Goal: Obtain resource: Download file/media

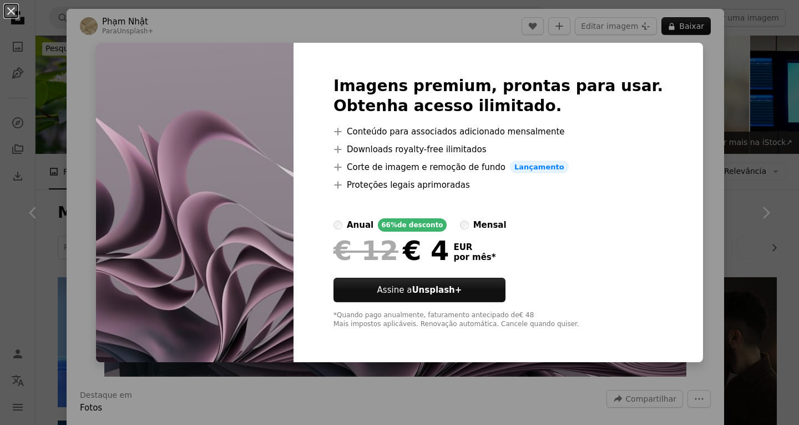
click at [752, 118] on div "An X shape Imagens premium, prontas para usar. Obtenha acesso ilimitado. A plus…" at bounding box center [399, 212] width 799 height 425
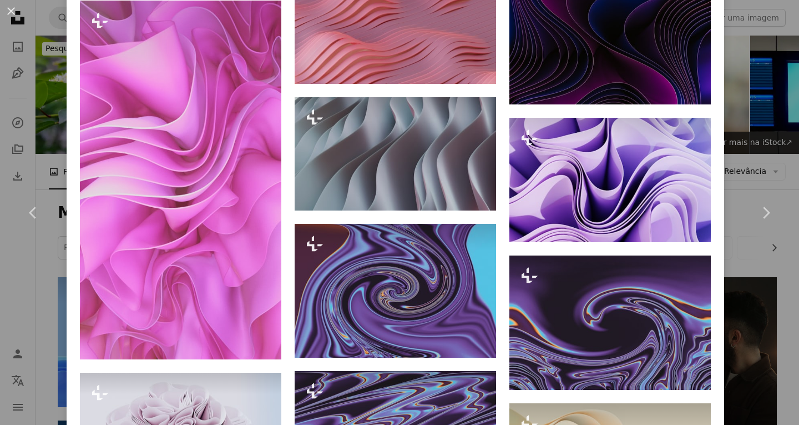
scroll to position [738, 0]
